Goal: Task Accomplishment & Management: Manage account settings

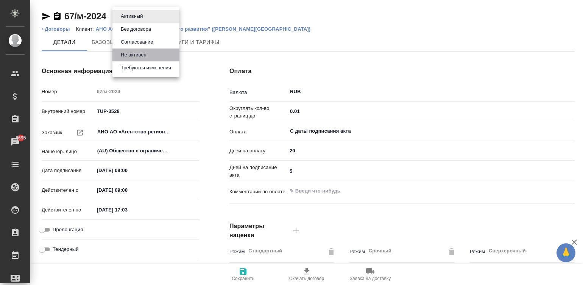
click at [146, 55] on button "Не активен" at bounding box center [133, 55] width 30 height 8
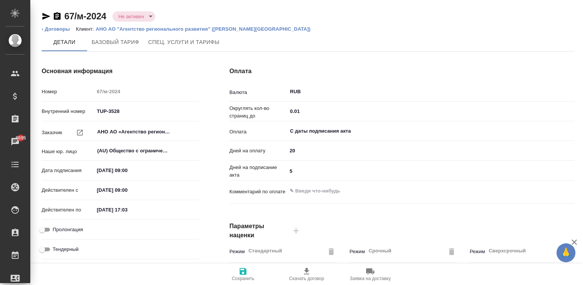
click at [241, 267] on icon "button" at bounding box center [242, 270] width 9 height 9
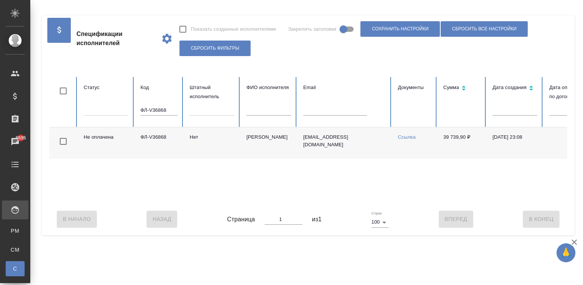
click at [169, 106] on input "ФЛ-V36868" at bounding box center [158, 110] width 37 height 11
click at [321, 108] on input "text" at bounding box center [335, 110] width 64 height 11
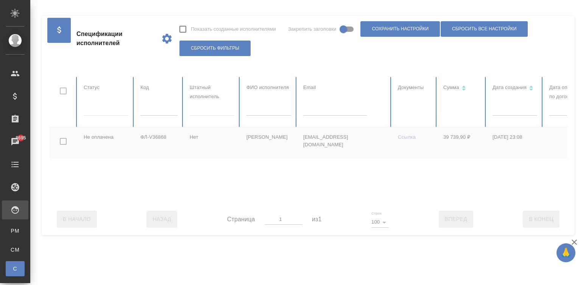
click at [326, 109] on input "text" at bounding box center [335, 110] width 64 height 11
paste input "gautam@kashyap.ru"
click at [335, 110] on input "gautam@kashyap.ru" at bounding box center [335, 110] width 64 height 11
click at [329, 105] on input "gautam@kashyap.ru" at bounding box center [335, 110] width 64 height 11
click at [339, 112] on input "gautam@kashyap.ru" at bounding box center [335, 110] width 64 height 11
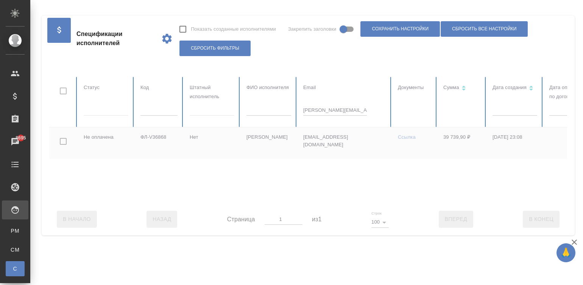
click at [327, 112] on input "gautam@kashyap.ru" at bounding box center [335, 110] width 64 height 11
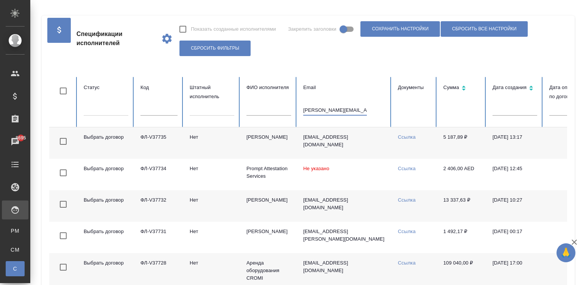
type input "gautam@kashyap.ru"
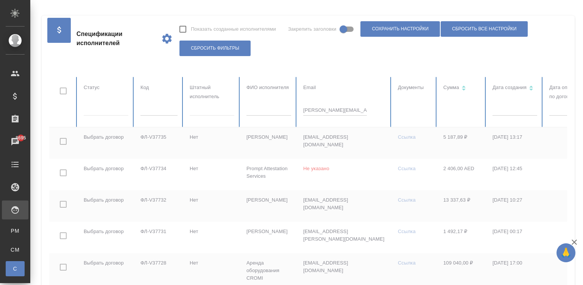
checkbox input "true"
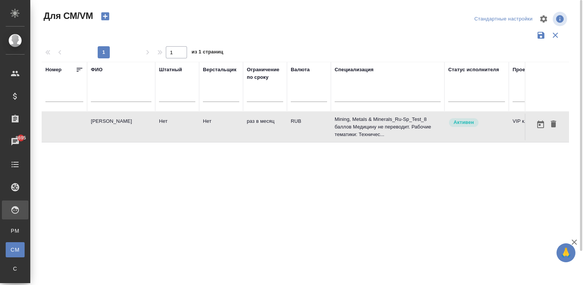
scroll to position [0, 282]
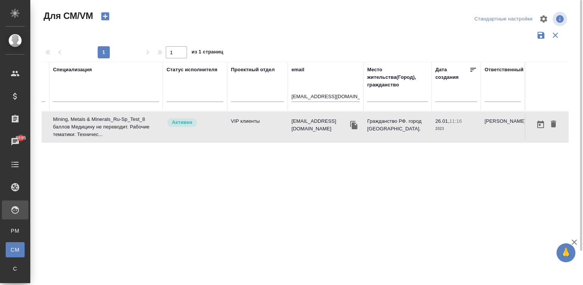
click at [328, 95] on input "bison240978@list.ru" at bounding box center [325, 96] width 68 height 9
paste input "gautam@kashyap"
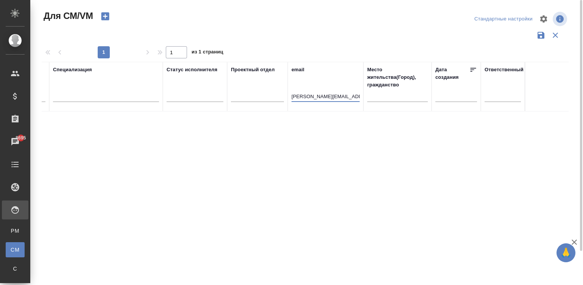
type input "gautam@kashyap.ru"
click at [263, 126] on div "Номер ФИО Штатный Верстальщик Ограничение по сроку Валюта Специализация Статус …" at bounding box center [305, 198] width 527 height 272
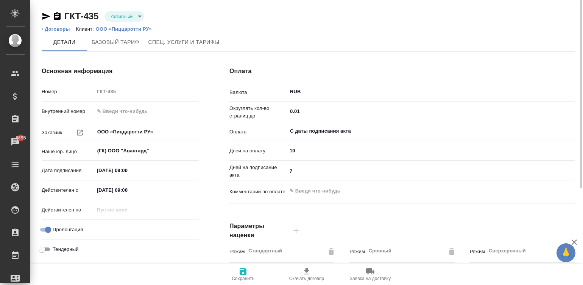
click at [125, 13] on body "🙏 .cls-1 fill:#fff; AWATERA Малинина Мария m.malinina Клиенты Спецификации Зака…" at bounding box center [291, 142] width 583 height 285
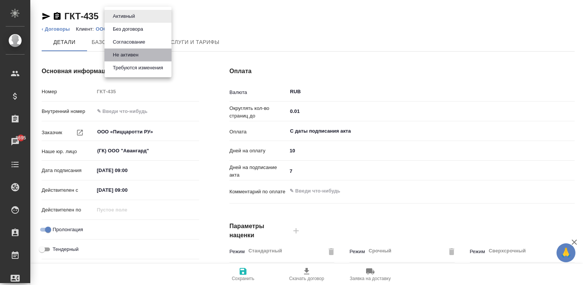
click at [146, 53] on li "Не активен" at bounding box center [137, 54] width 67 height 13
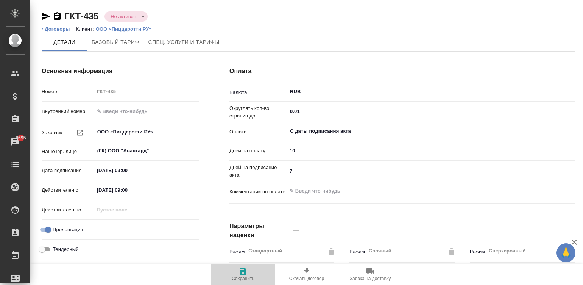
click at [244, 272] on icon "button" at bounding box center [243, 271] width 7 height 7
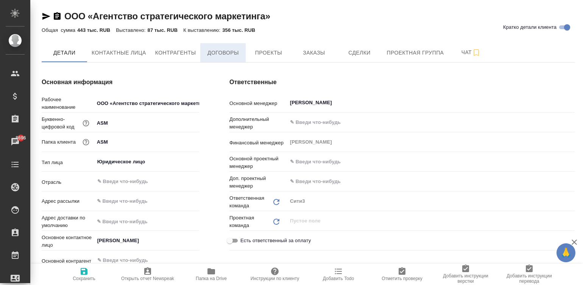
click at [219, 53] on span "Договоры" at bounding box center [223, 52] width 36 height 9
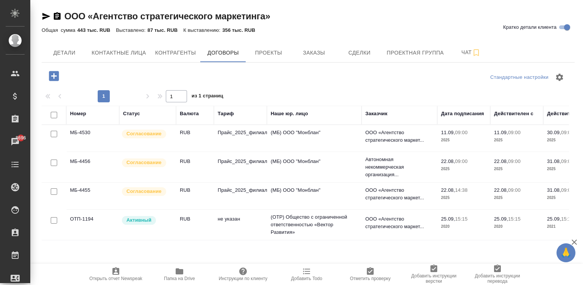
click at [249, 138] on td "Прайс_2025_филиалы" at bounding box center [240, 138] width 53 height 26
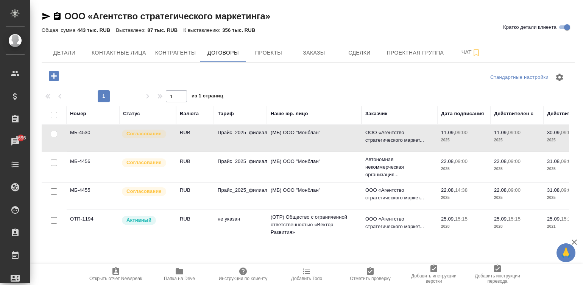
click at [249, 138] on td "Прайс_2025_филиалы" at bounding box center [240, 138] width 53 height 26
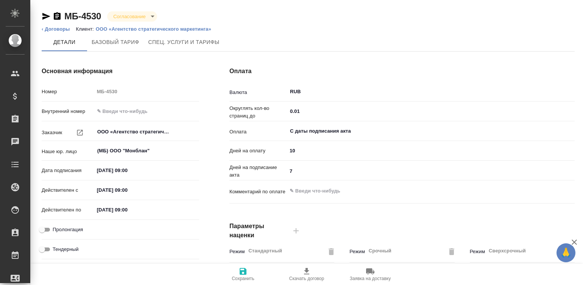
click at [121, 128] on input "ООО «Агентство стратегического маркетинга»" at bounding box center [133, 131] width 75 height 9
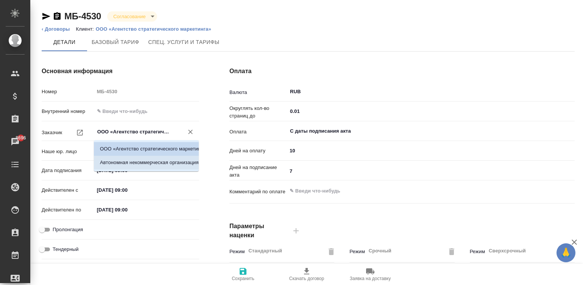
click at [138, 158] on li "Автономная некоммерческая организация «Международный центр реализации образоват…" at bounding box center [146, 163] width 105 height 14
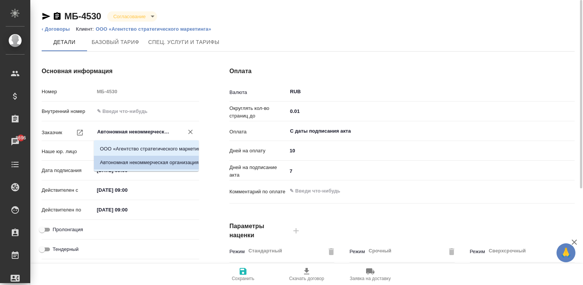
click at [139, 130] on input "Автономная некоммерческая организация «Международный центр реализации образоват…" at bounding box center [133, 131] width 75 height 9
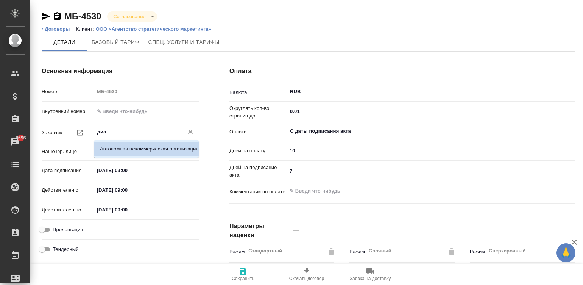
click at [144, 150] on li "Автономная некоммерческая организация «Международный центр реализации образоват…" at bounding box center [146, 149] width 105 height 14
type input "Автономная некоммерческая организация «Международный центр реализации образоват…"
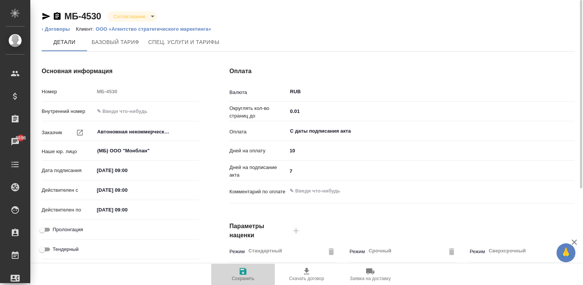
click at [242, 275] on span "Сохранить" at bounding box center [243, 277] width 23 height 5
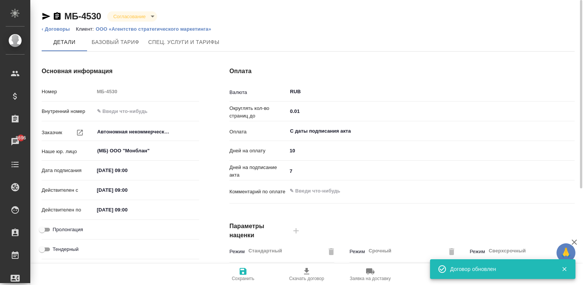
type input "Прайс_2025_филиалы"
